Goal: Task Accomplishment & Management: Manage account settings

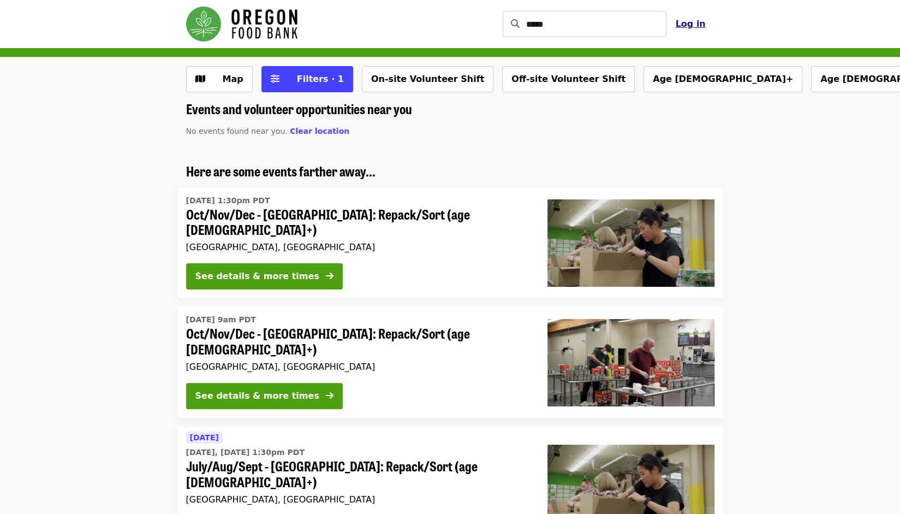
click at [696, 25] on span "Log in" at bounding box center [690, 24] width 30 height 10
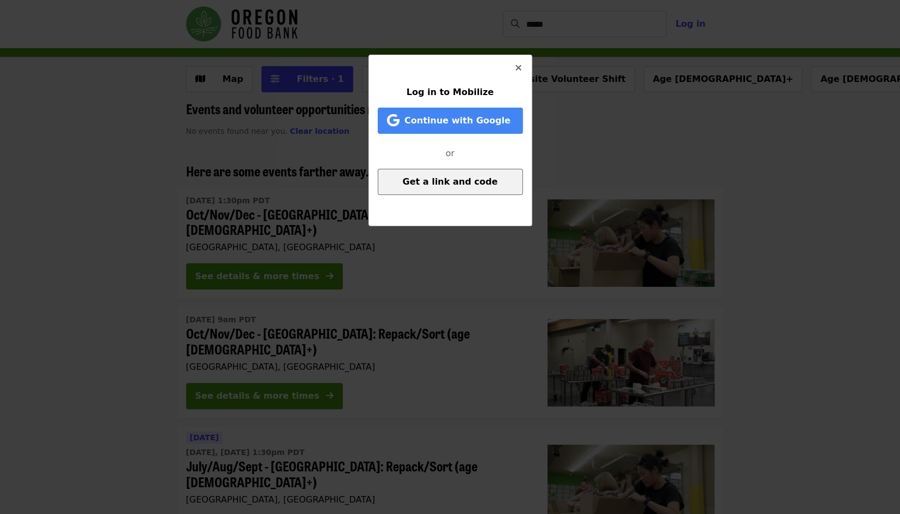
click at [441, 185] on span "Get a link and code" at bounding box center [449, 181] width 95 height 10
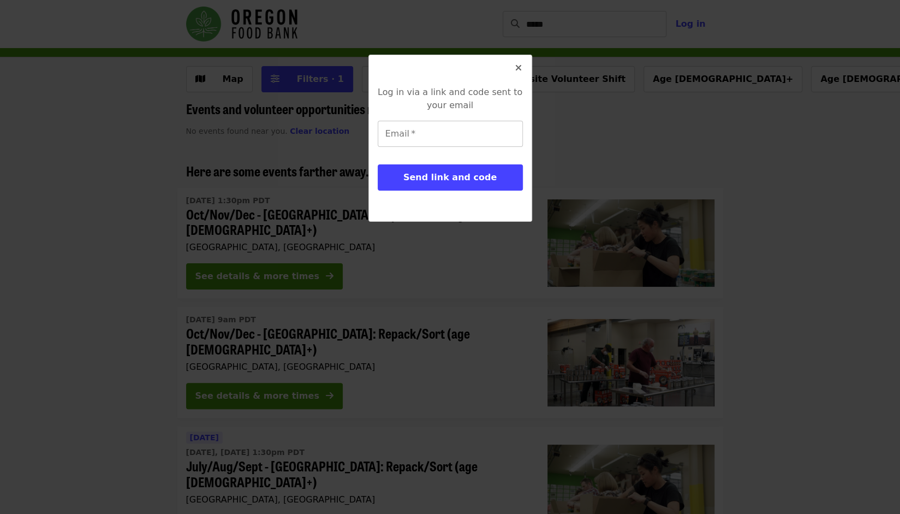
click at [423, 136] on input "Email   *" at bounding box center [450, 134] width 145 height 26
type input "**********"
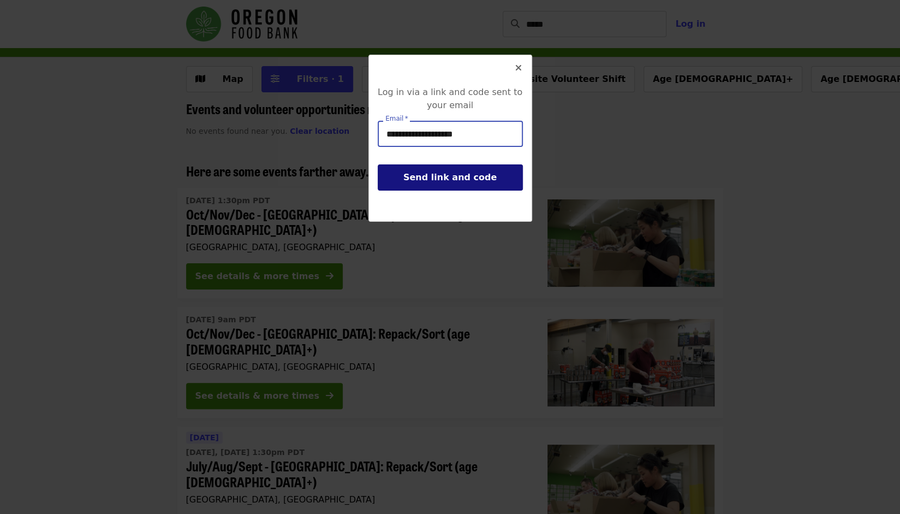
click at [468, 180] on span "Send link and code" at bounding box center [450, 177] width 93 height 10
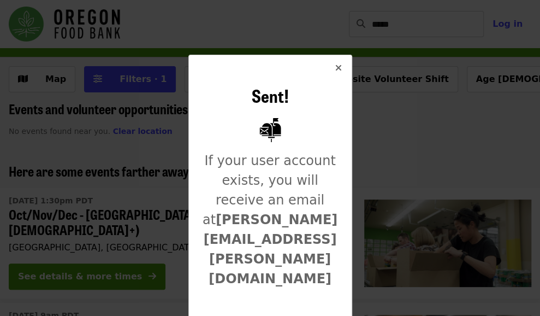
click at [337, 69] on icon "times icon" at bounding box center [338, 68] width 7 height 10
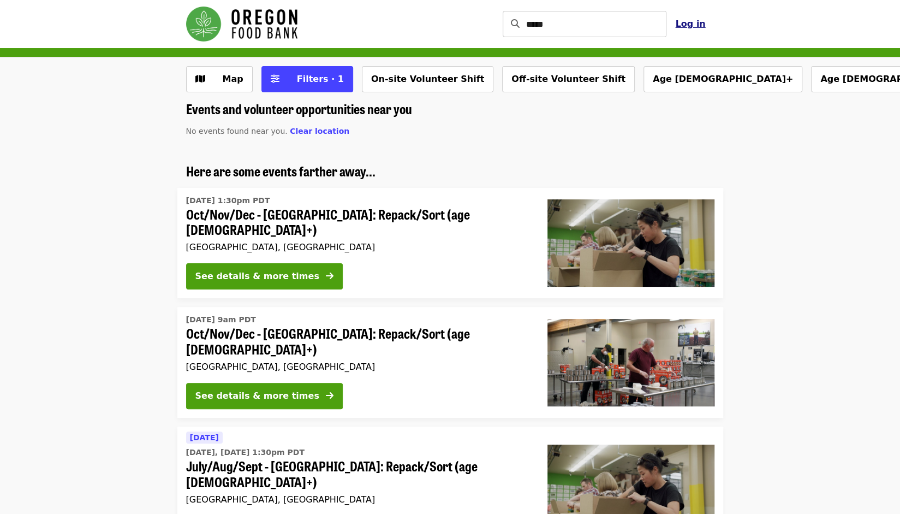
click at [690, 21] on span "Log in" at bounding box center [690, 24] width 30 height 10
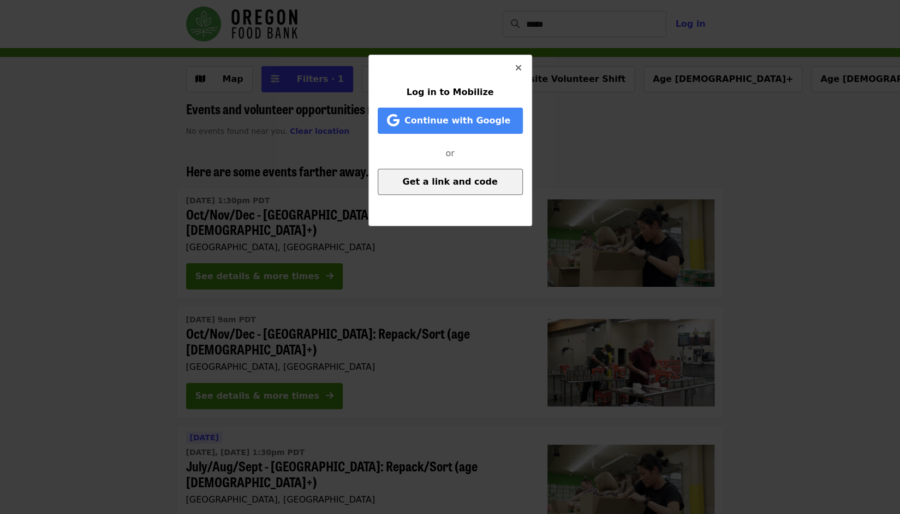
click at [488, 179] on span "Get a link and code" at bounding box center [449, 181] width 95 height 10
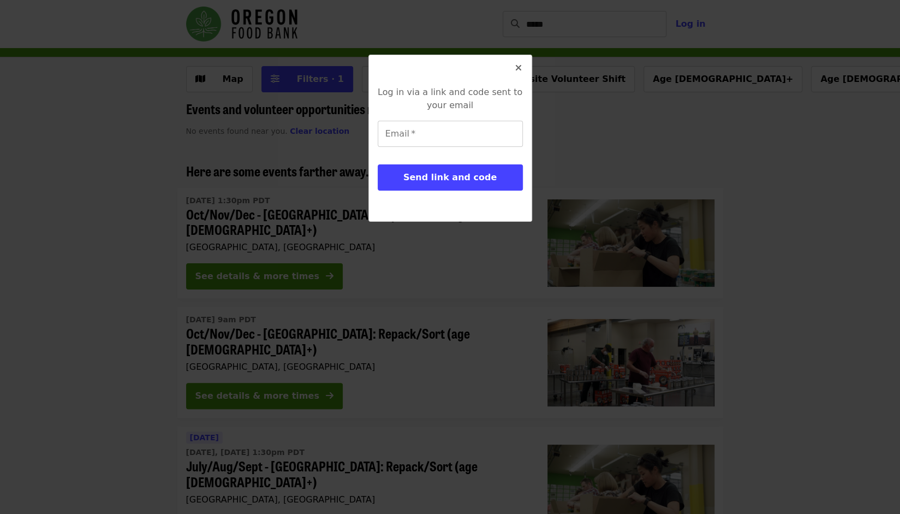
click at [519, 68] on icon "times icon" at bounding box center [518, 68] width 7 height 10
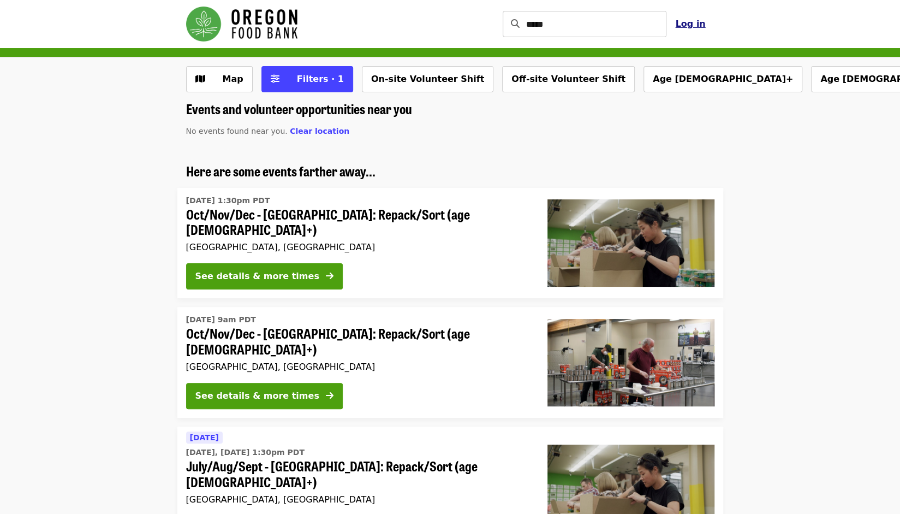
click at [691, 25] on span "Log in" at bounding box center [690, 24] width 30 height 10
